Goal: Task Accomplishment & Management: Use online tool/utility

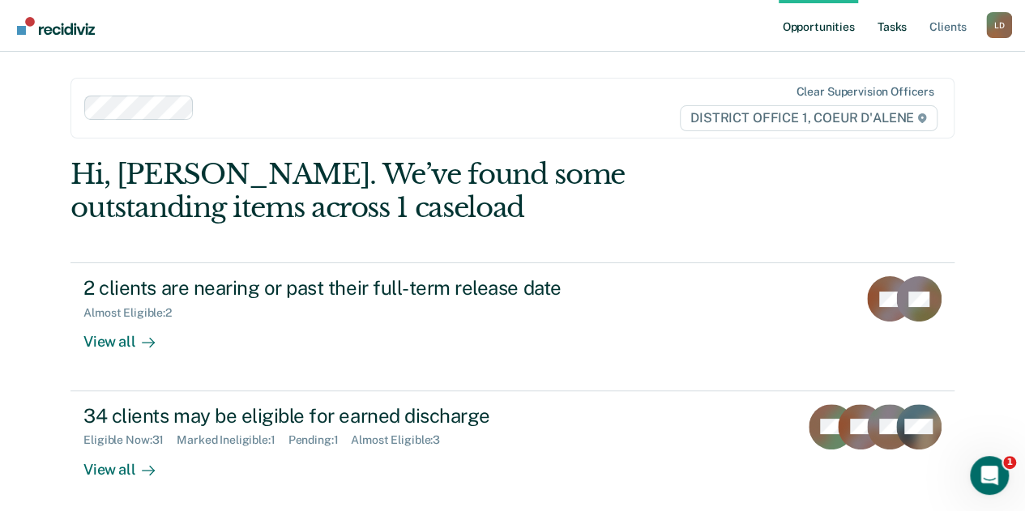
click at [896, 24] on link "Tasks" at bounding box center [892, 26] width 36 height 52
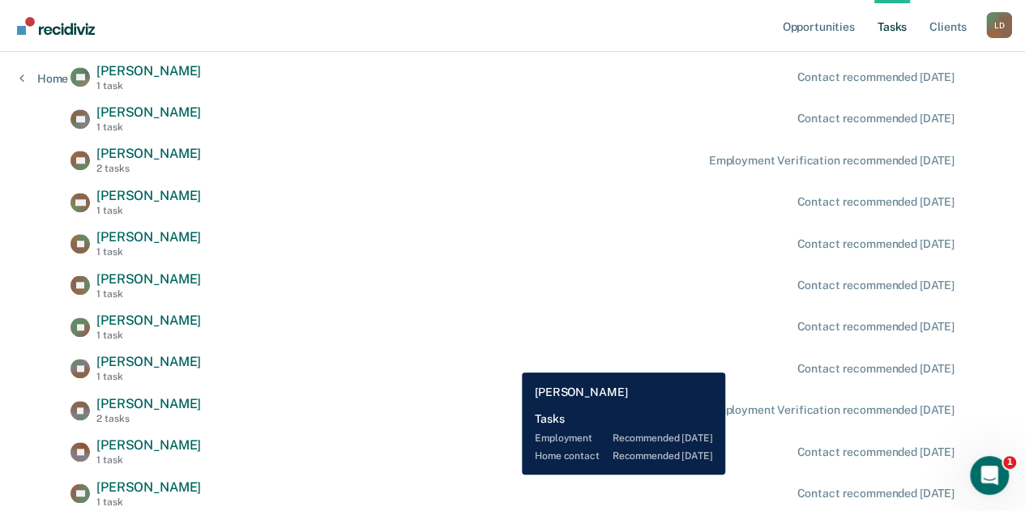
scroll to position [608, 0]
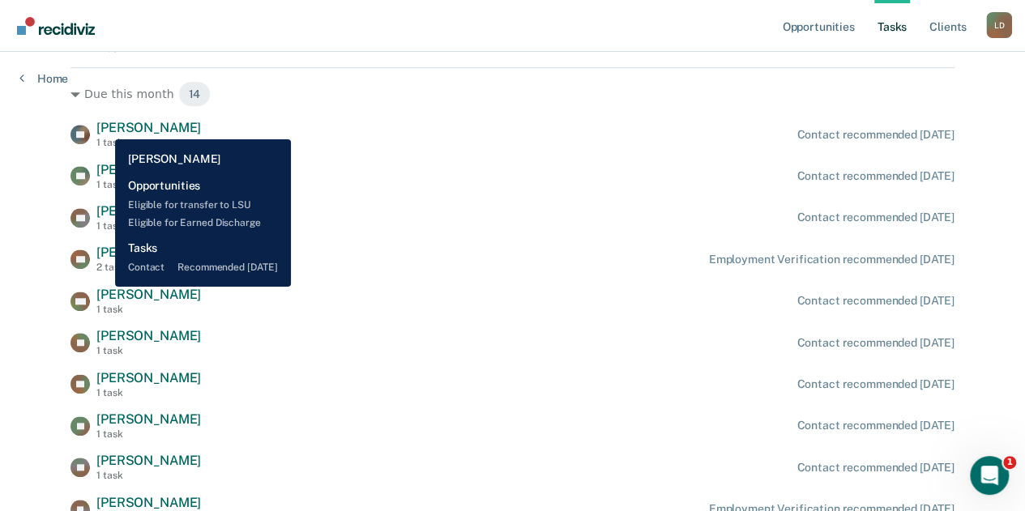
click at [103, 127] on span "[PERSON_NAME]" at bounding box center [148, 127] width 105 height 15
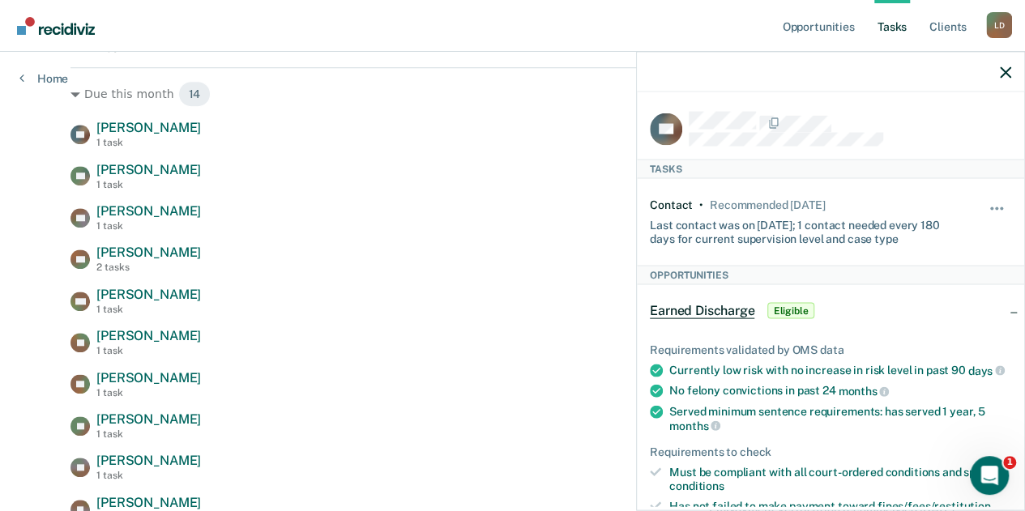
scroll to position [81, 0]
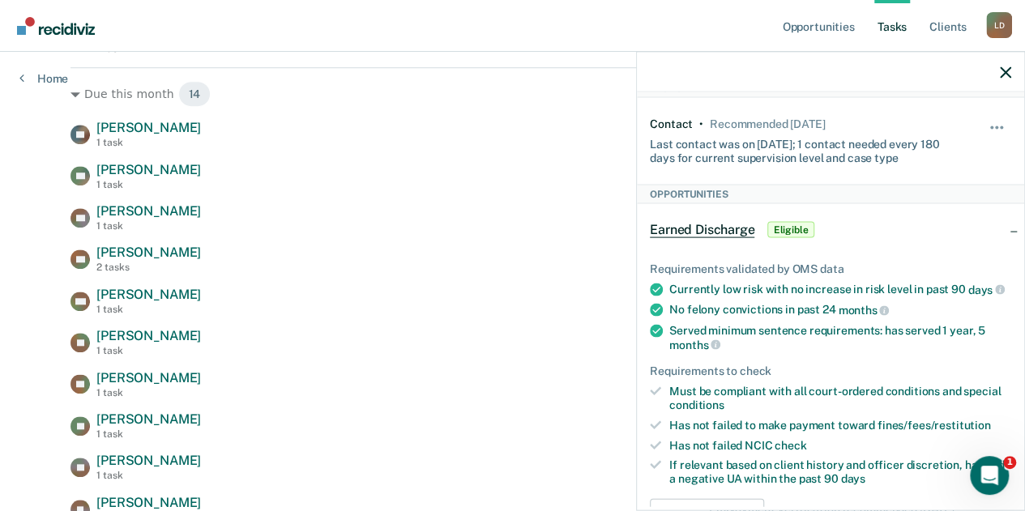
click at [420, 15] on nav "Opportunities Tasks Client s [PERSON_NAME] [PERSON_NAME] Profile How it works L…" at bounding box center [512, 26] width 1025 height 52
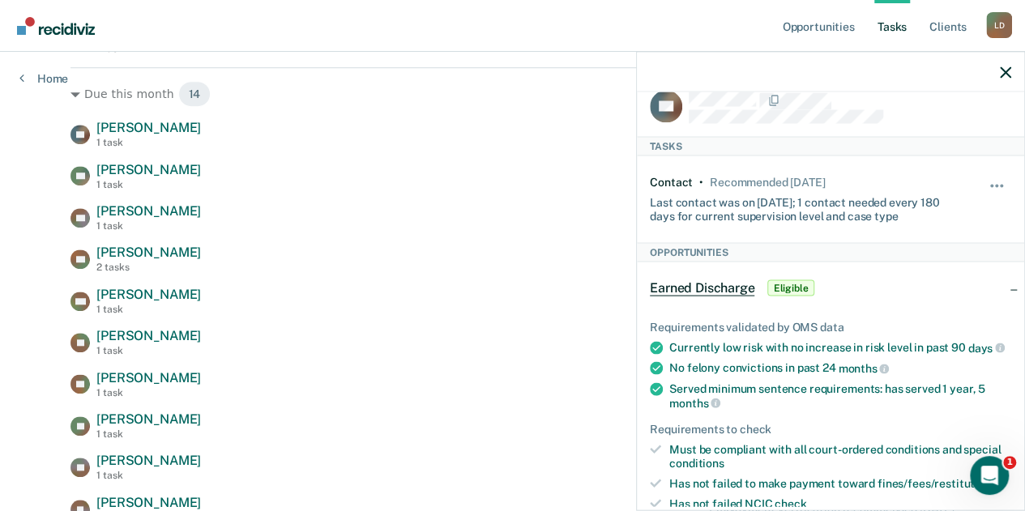
scroll to position [0, 0]
